Goal: Task Accomplishment & Management: Manage account settings

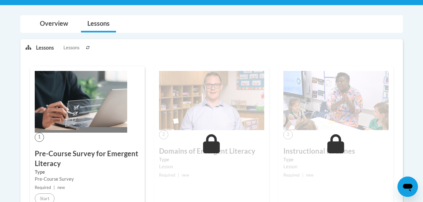
scroll to position [200, 0]
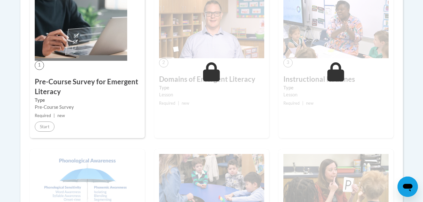
click at [52, 71] on div "1 Pre-Course Survey for Emergent Literacy Type Pre-Course Survey Required | new…" at bounding box center [87, 66] width 115 height 144
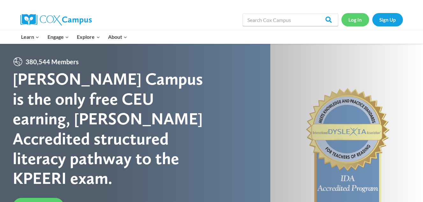
click at [352, 20] on link "Log In" at bounding box center [355, 19] width 28 height 13
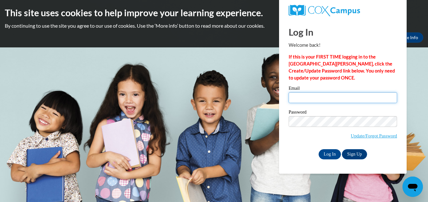
click at [347, 98] on input "Email" at bounding box center [343, 97] width 108 height 11
type input "Mreyes@mnps.org"
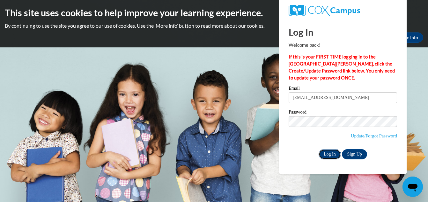
click at [334, 154] on input "Log In" at bounding box center [329, 155] width 22 height 10
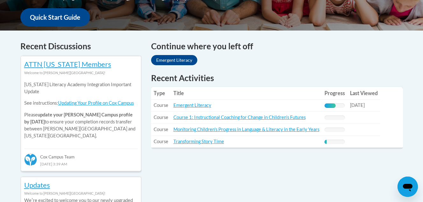
scroll to position [241, 0]
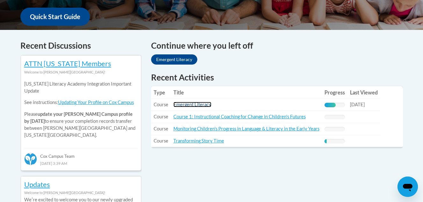
click at [206, 105] on link "Emergent Literacy" at bounding box center [192, 104] width 38 height 5
